Goal: Task Accomplishment & Management: Manage account settings

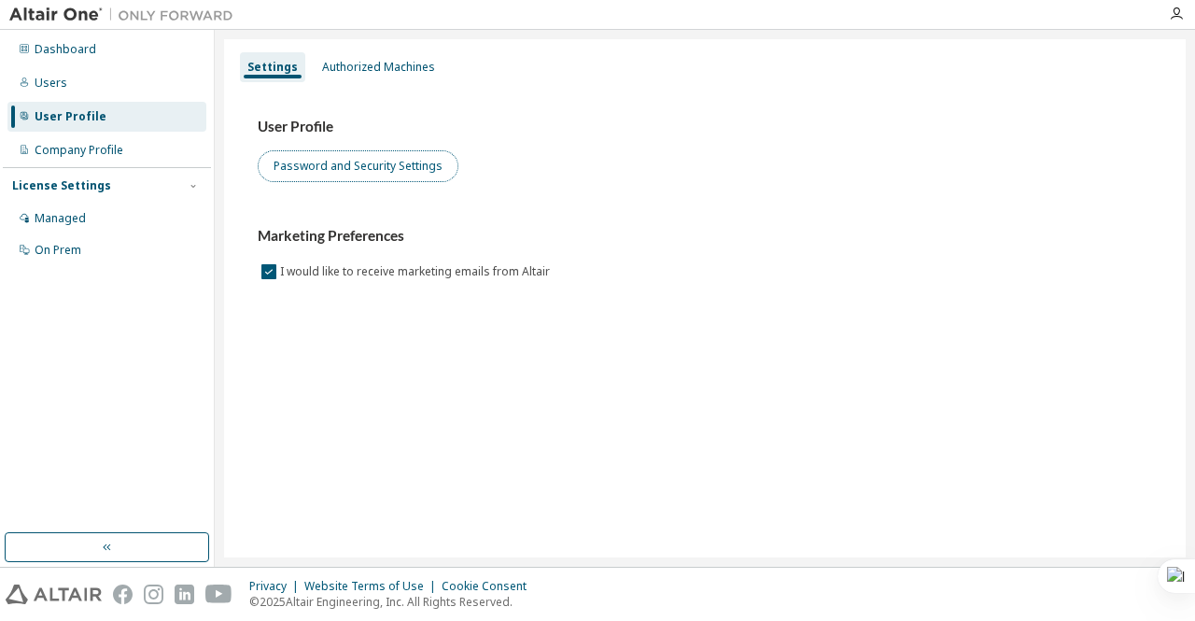
click at [342, 169] on button "Password and Security Settings" at bounding box center [358, 166] width 201 height 32
